Goal: Navigation & Orientation: Go to known website

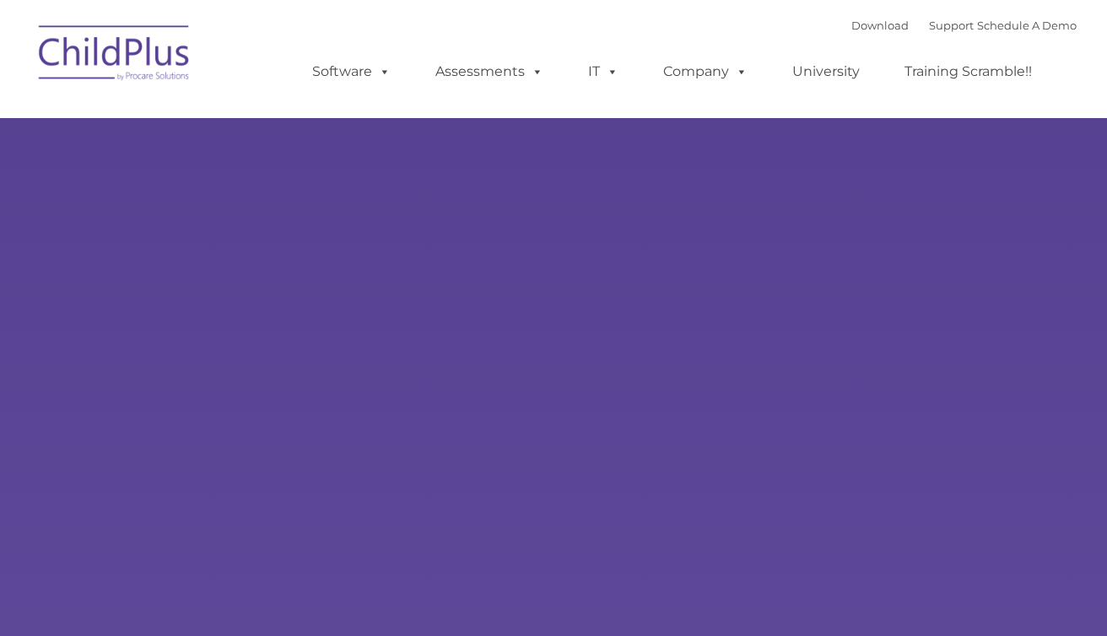
type input ""
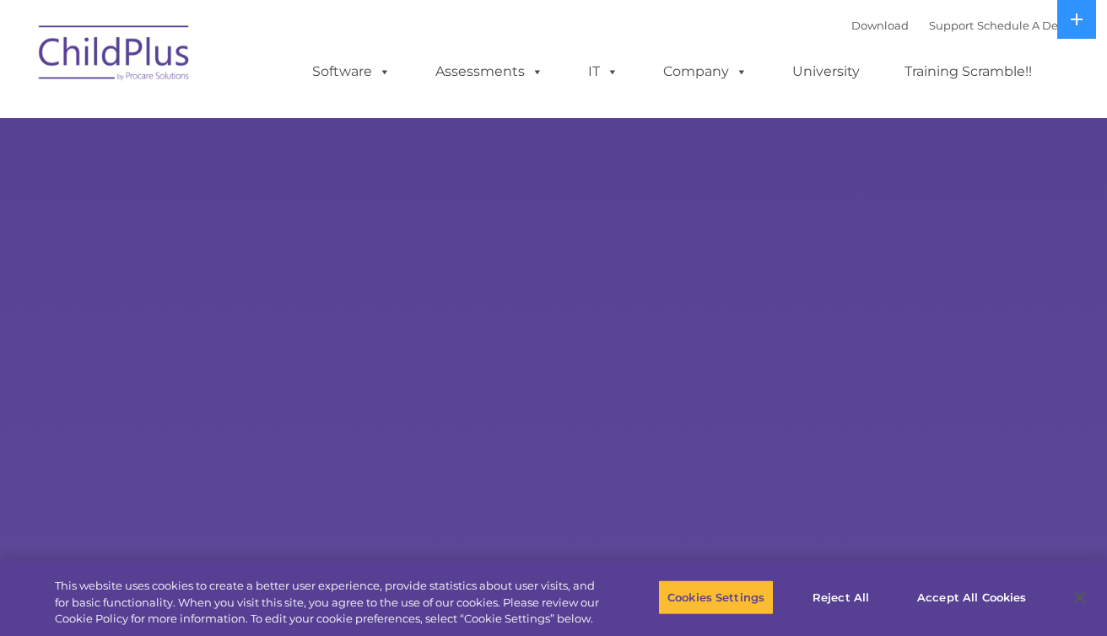
select select "MEDIUM"
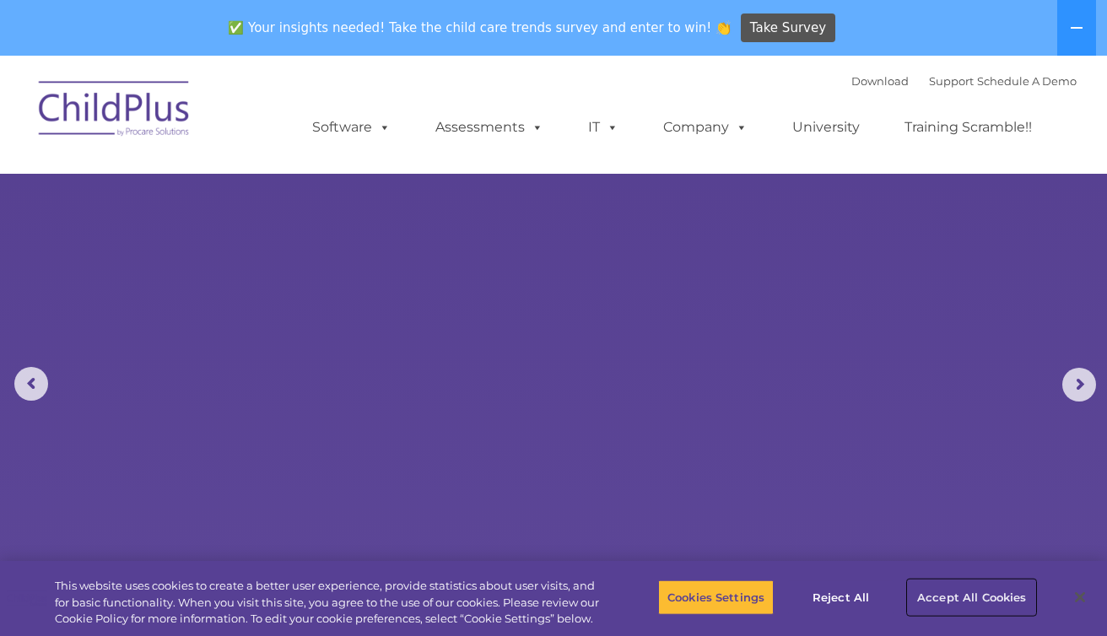
click at [947, 596] on button "Accept All Cookies" at bounding box center [971, 597] width 127 height 35
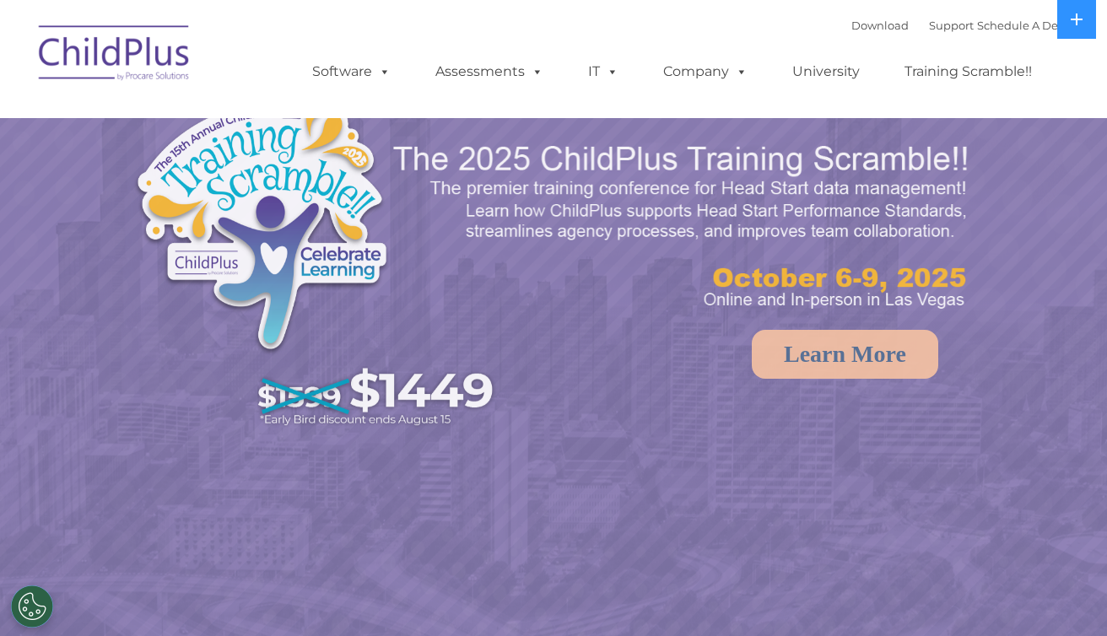
select select "MEDIUM"
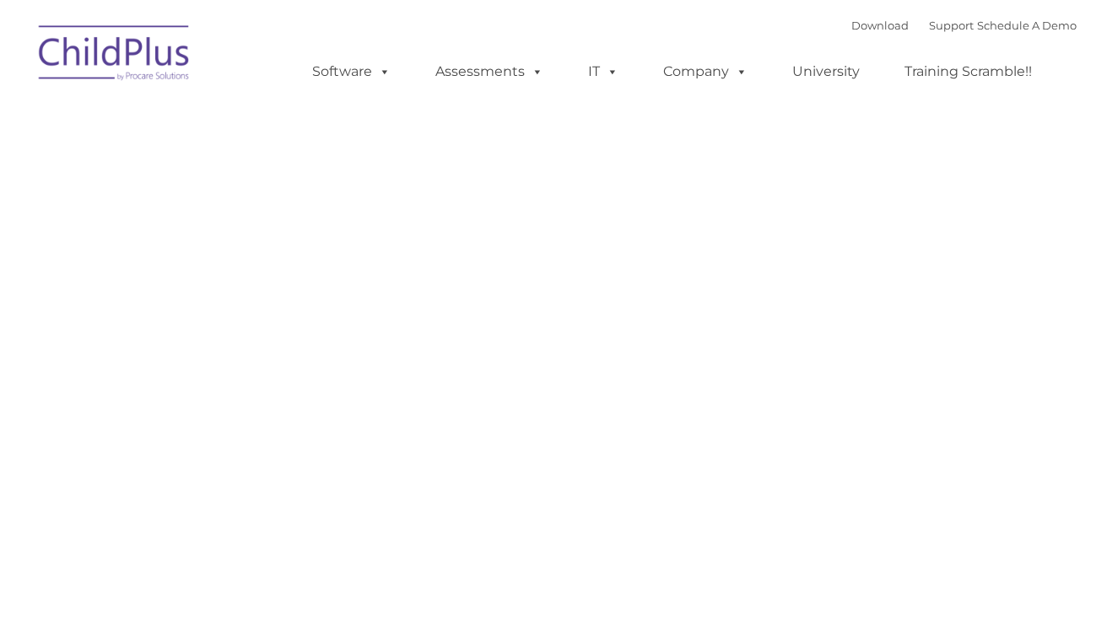
type input ""
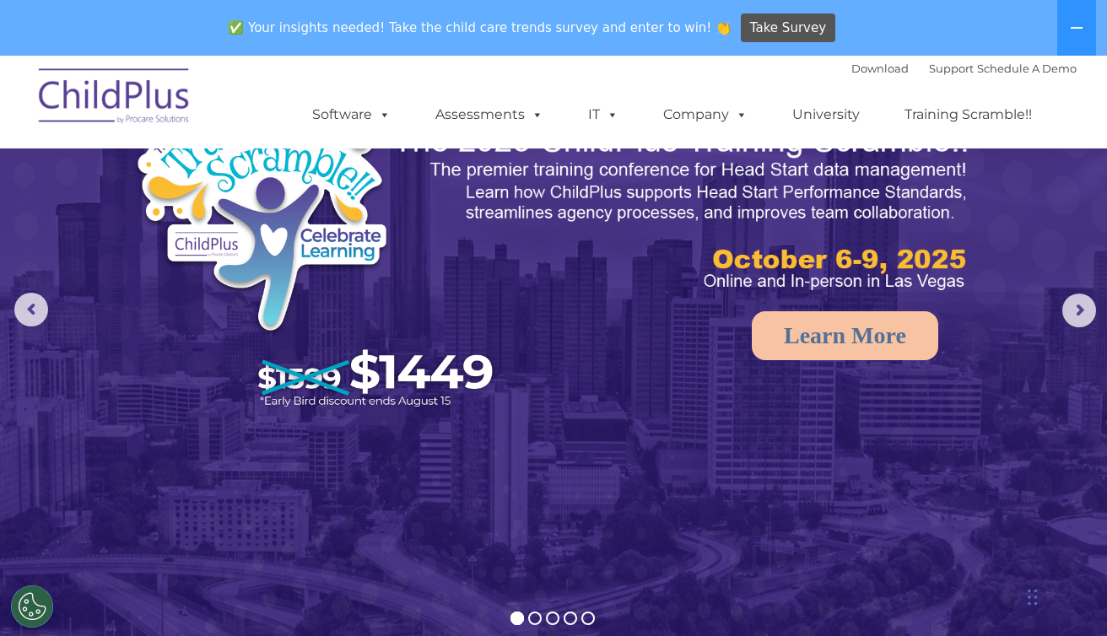
scroll to position [69, 0]
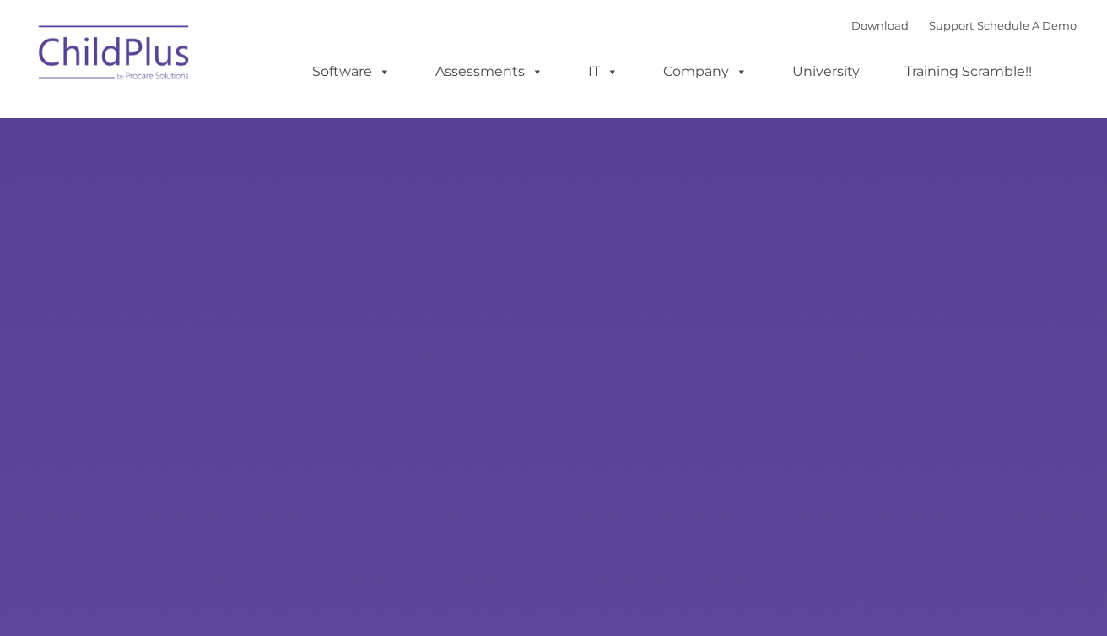
type input ""
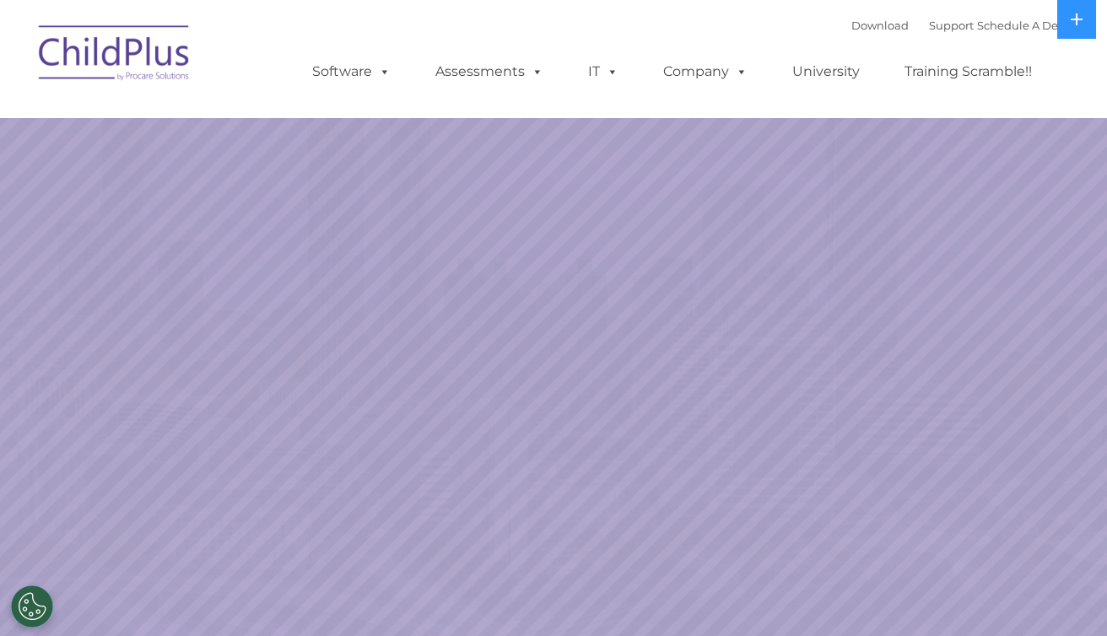
select select "MEDIUM"
